Goal: Information Seeking & Learning: Learn about a topic

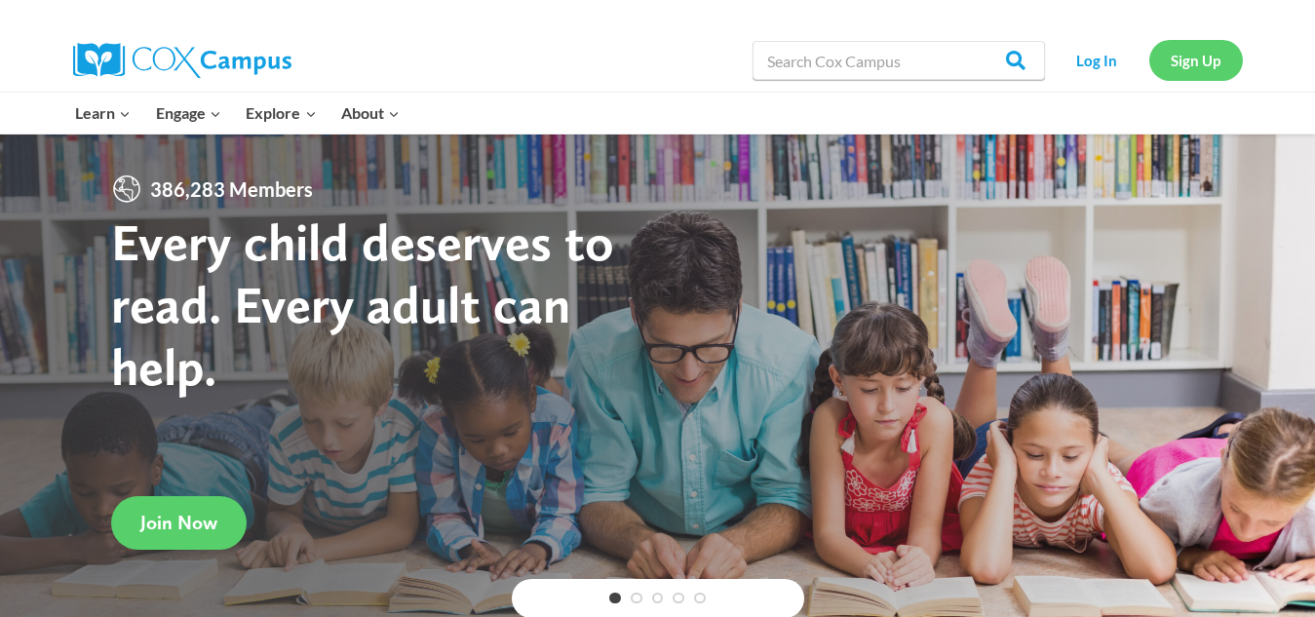
click at [1203, 61] on link "Sign Up" at bounding box center [1196, 60] width 94 height 40
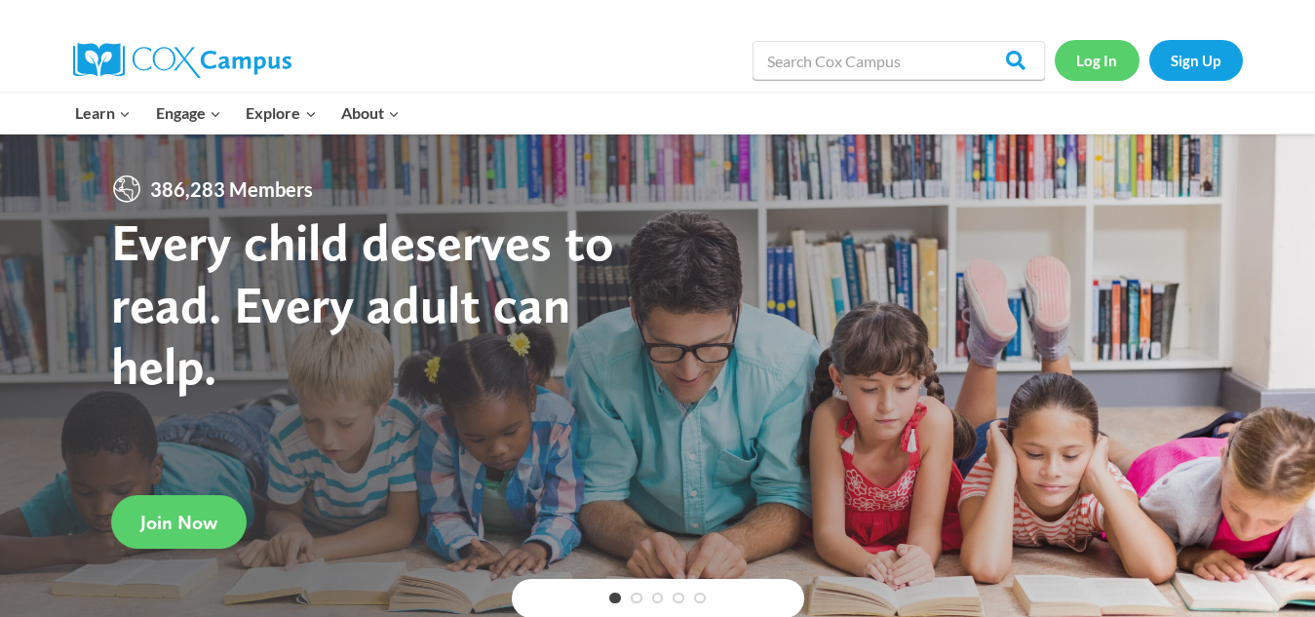
click at [1105, 63] on link "Log In" at bounding box center [1097, 60] width 85 height 40
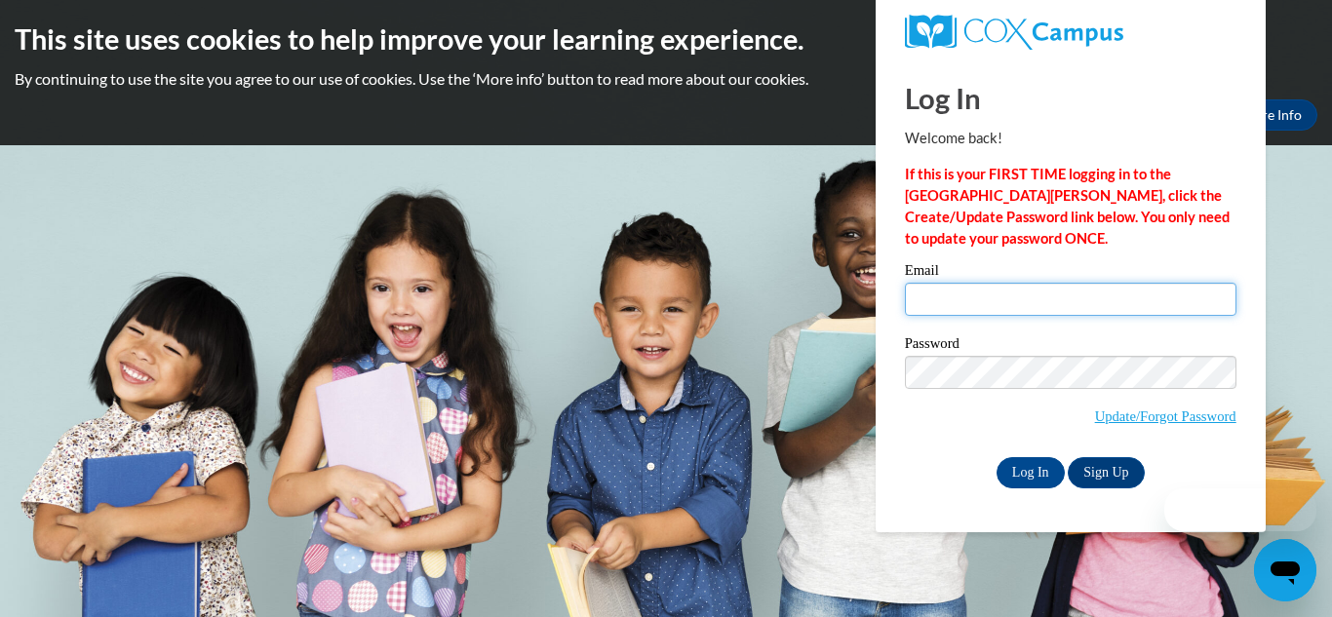
click at [941, 301] on input "Email" at bounding box center [1070, 299] width 331 height 33
type input "jamyla.byrd2013@gmail.com"
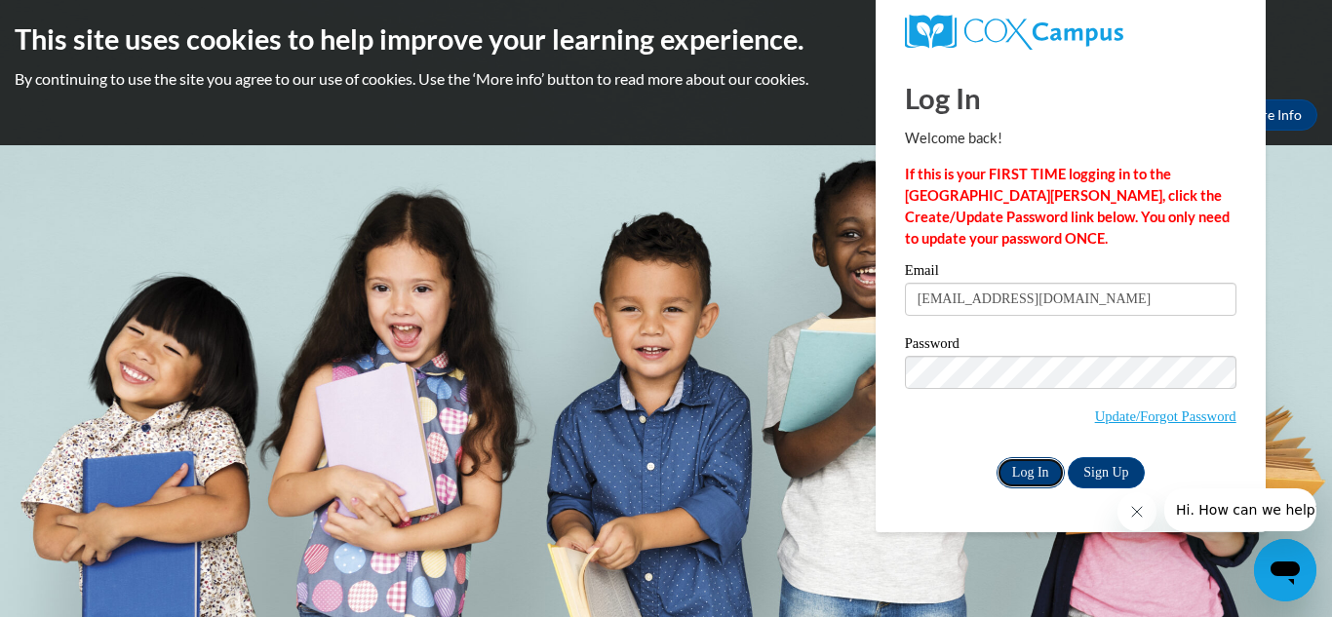
click at [1017, 467] on input "Log In" at bounding box center [1030, 472] width 68 height 31
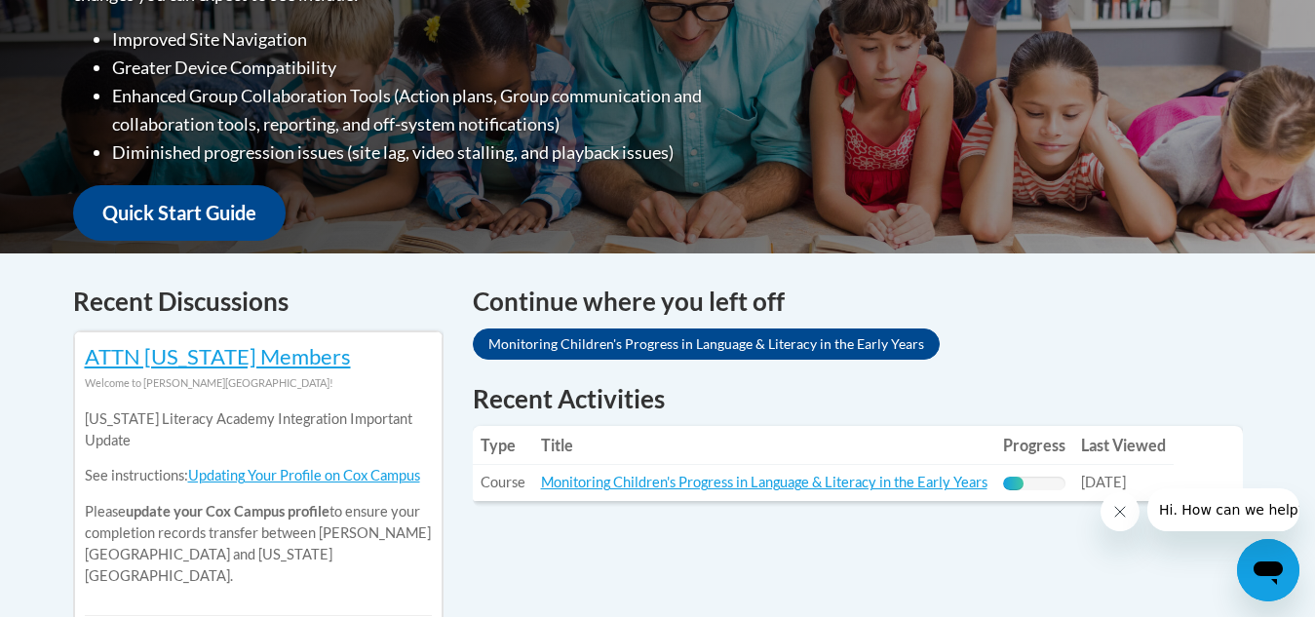
scroll to position [579, 0]
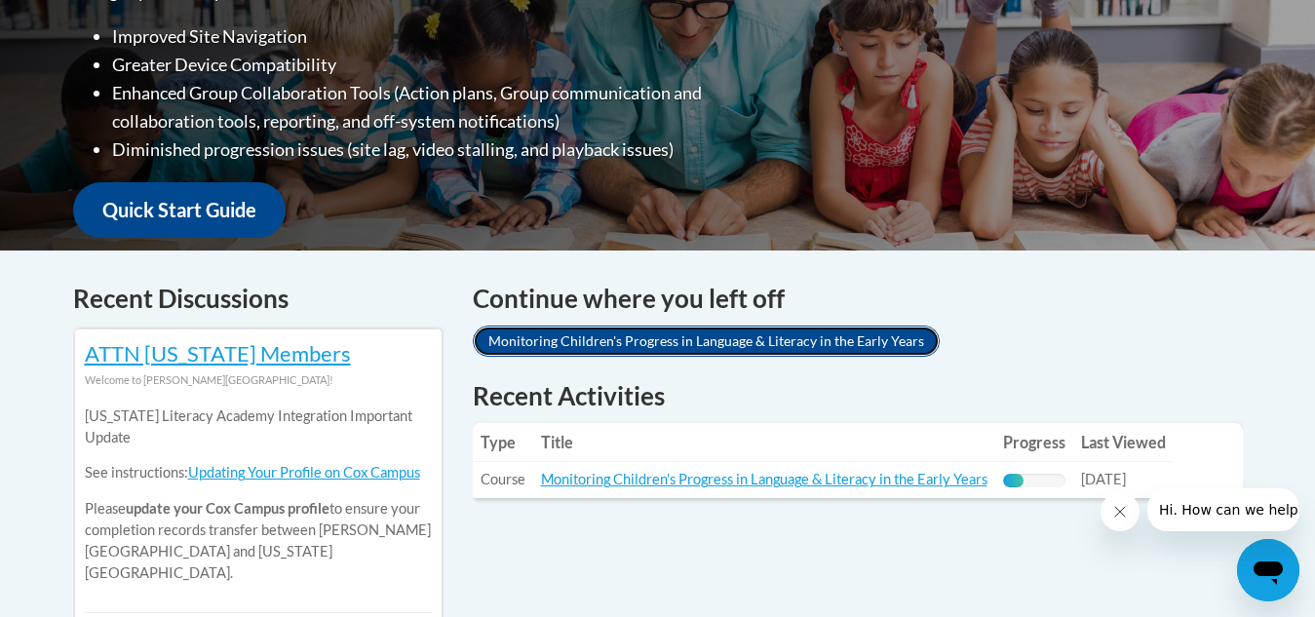
click at [582, 334] on link "Monitoring Children's Progress in Language & Literacy in the Early Years" at bounding box center [706, 341] width 467 height 31
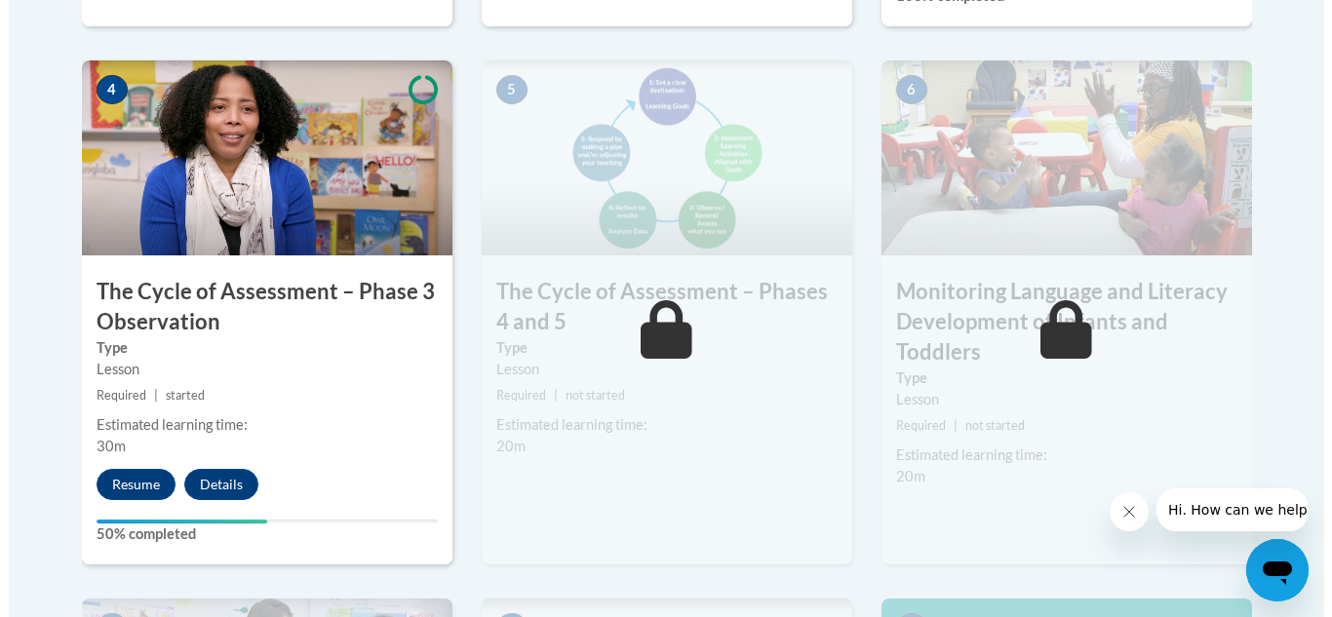
scroll to position [1100, 0]
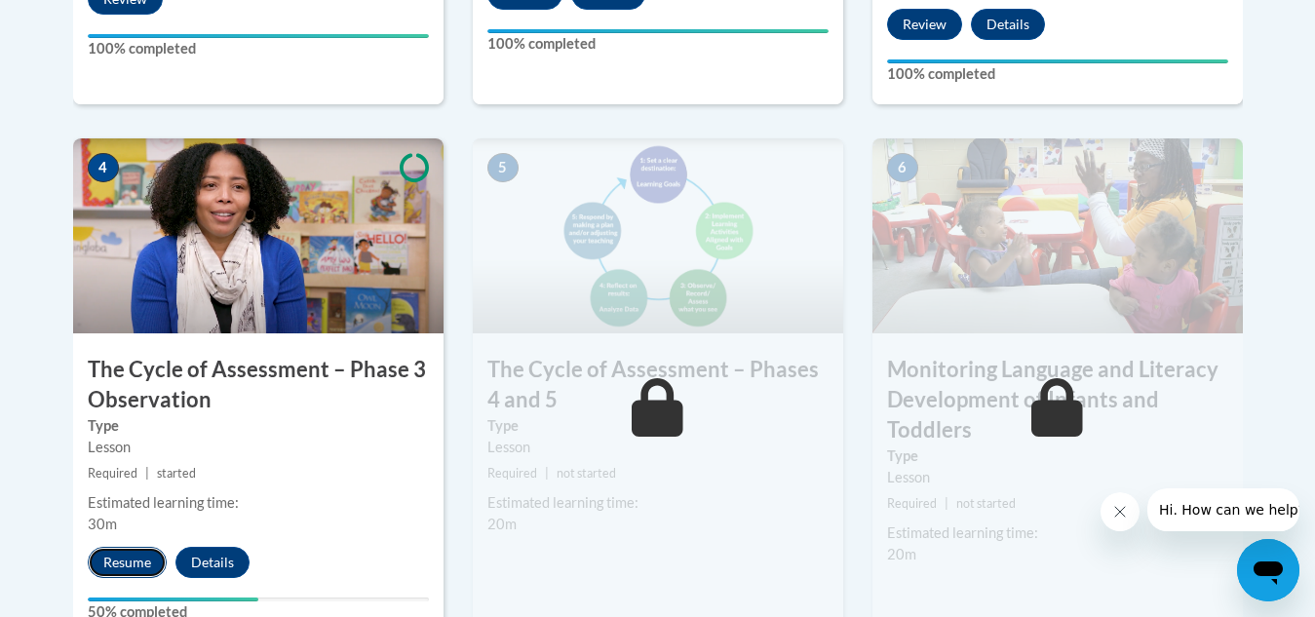
click at [122, 560] on button "Resume" at bounding box center [127, 562] width 79 height 31
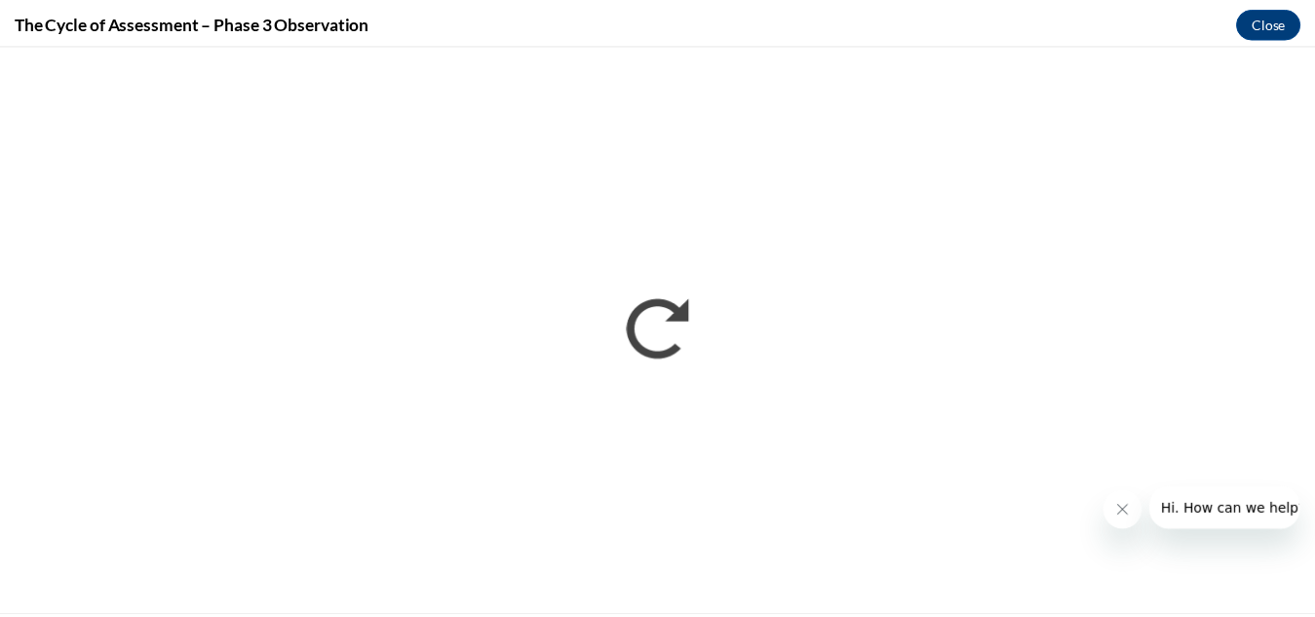
scroll to position [0, 0]
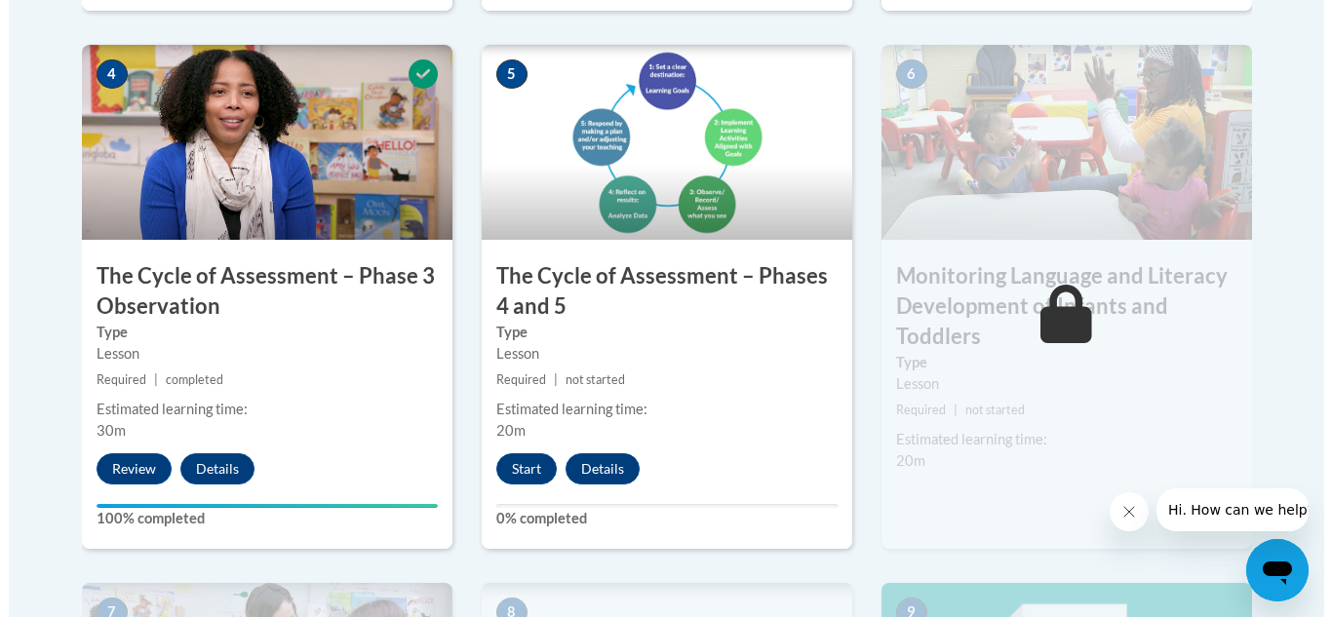
scroll to position [1192, 0]
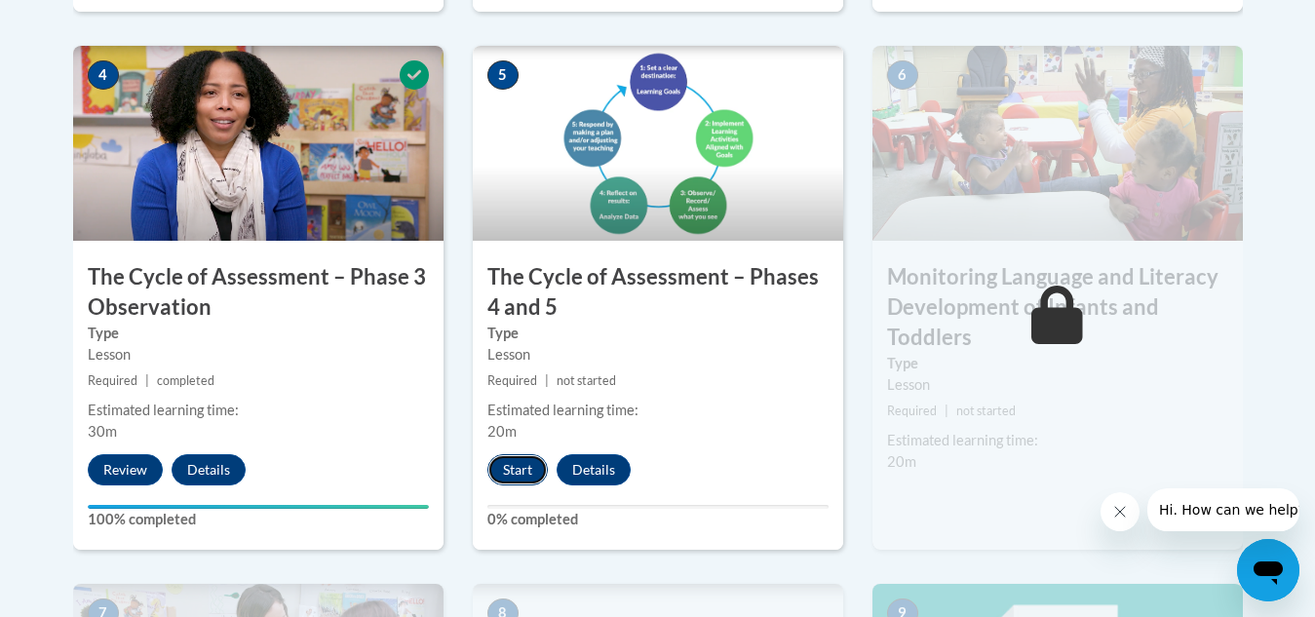
click at [514, 468] on button "Start" at bounding box center [517, 469] width 60 height 31
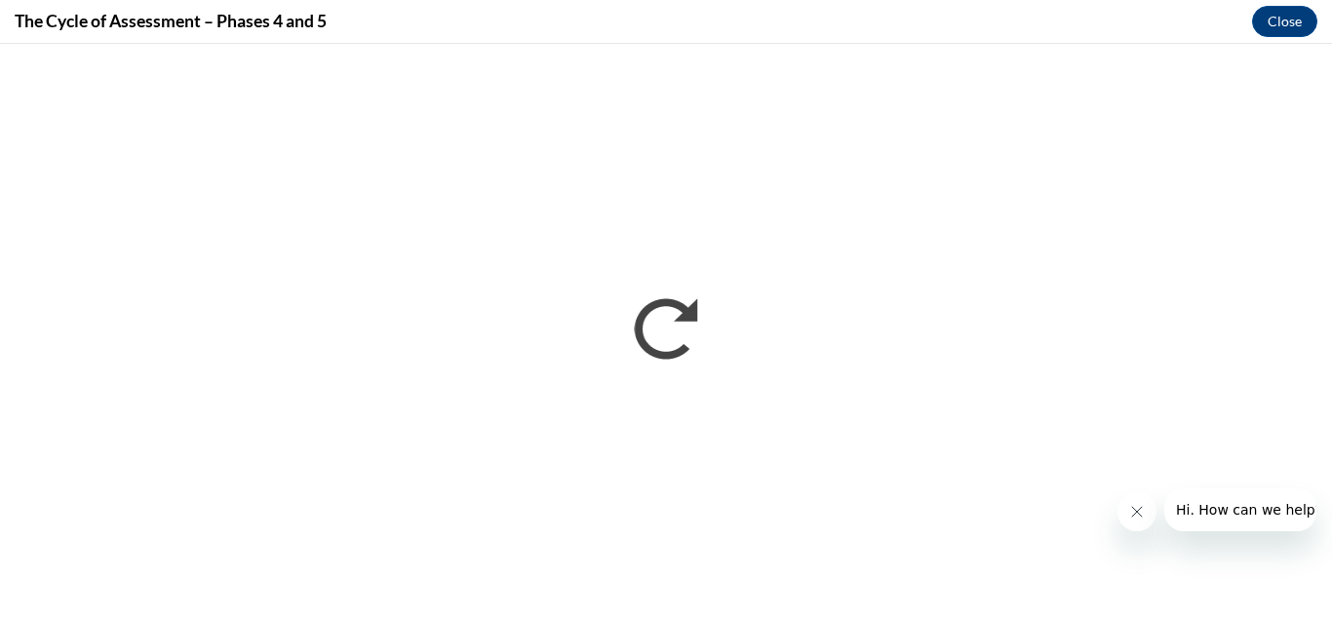
scroll to position [0, 0]
